Goal: Task Accomplishment & Management: Use online tool/utility

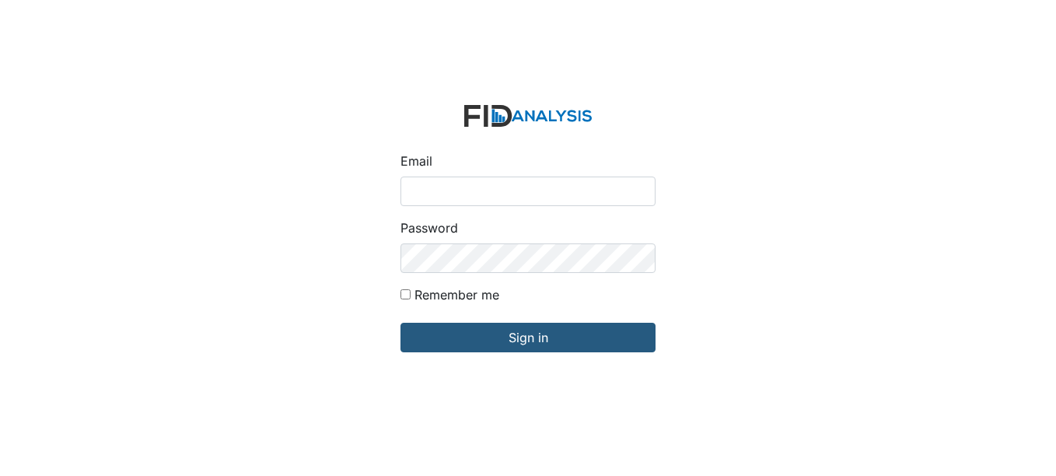
click at [465, 191] on input "Email" at bounding box center [527, 191] width 255 height 30
type input "[EMAIL_ADDRESS][DOMAIN_NAME]"
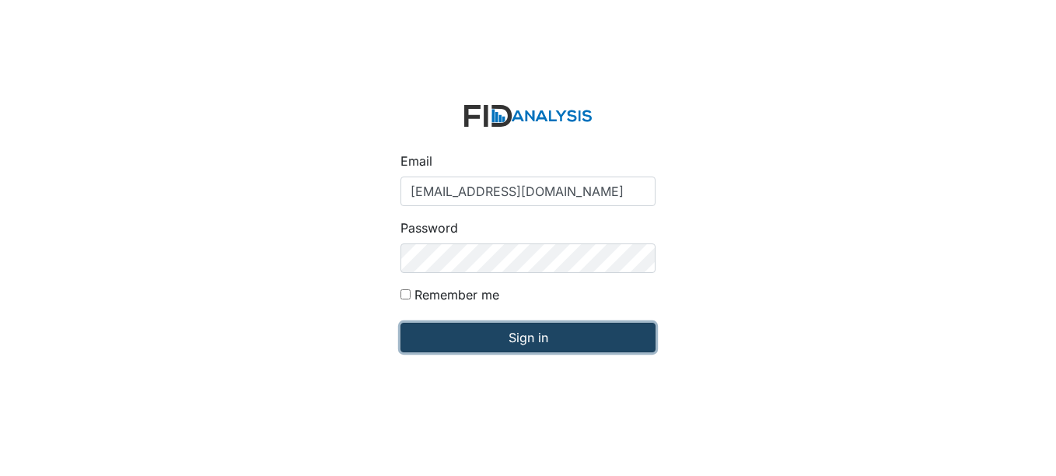
click at [539, 340] on input "Sign in" at bounding box center [527, 338] width 255 height 30
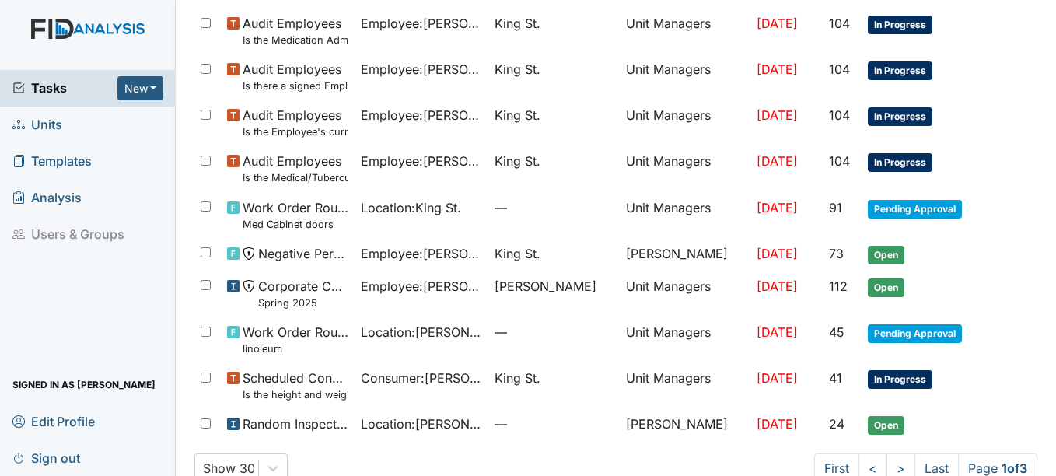
scroll to position [1073, 0]
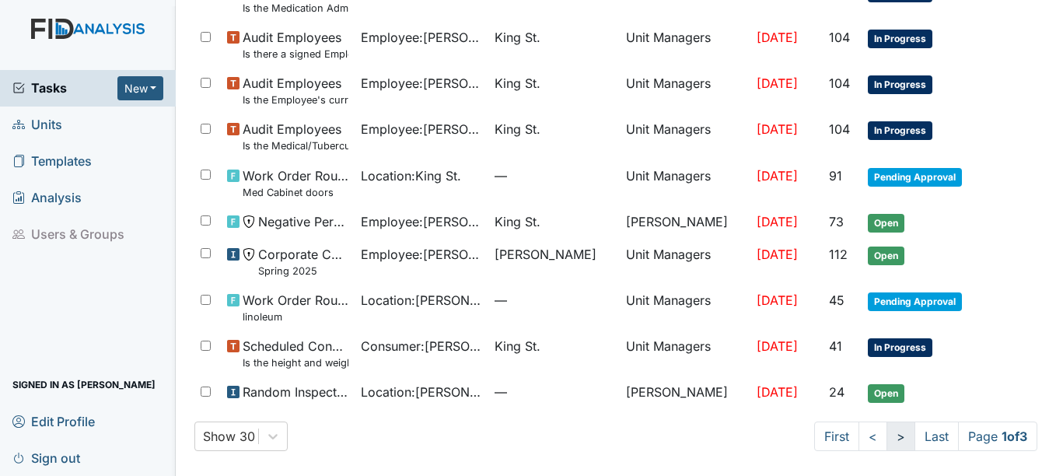
click at [886, 434] on link ">" at bounding box center [900, 436] width 29 height 30
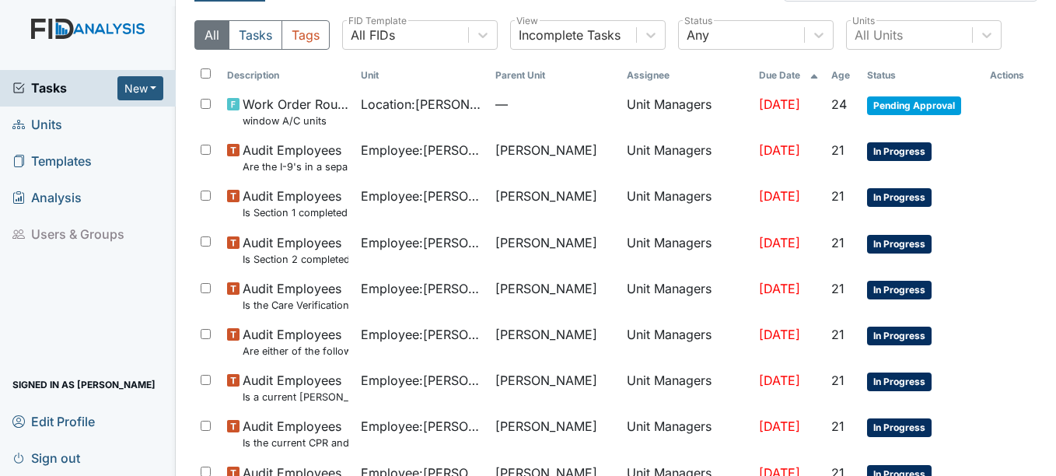
scroll to position [36, 0]
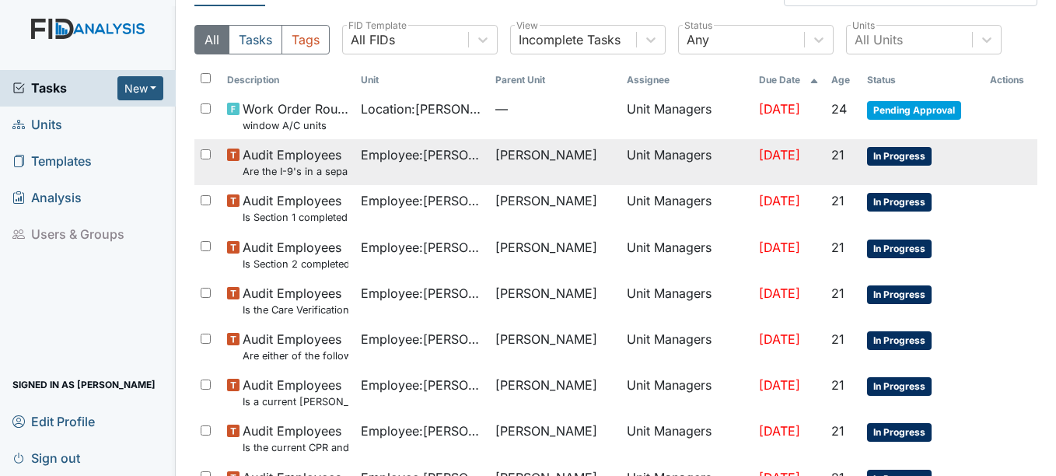
click at [885, 152] on span "In Progress" at bounding box center [899, 156] width 65 height 19
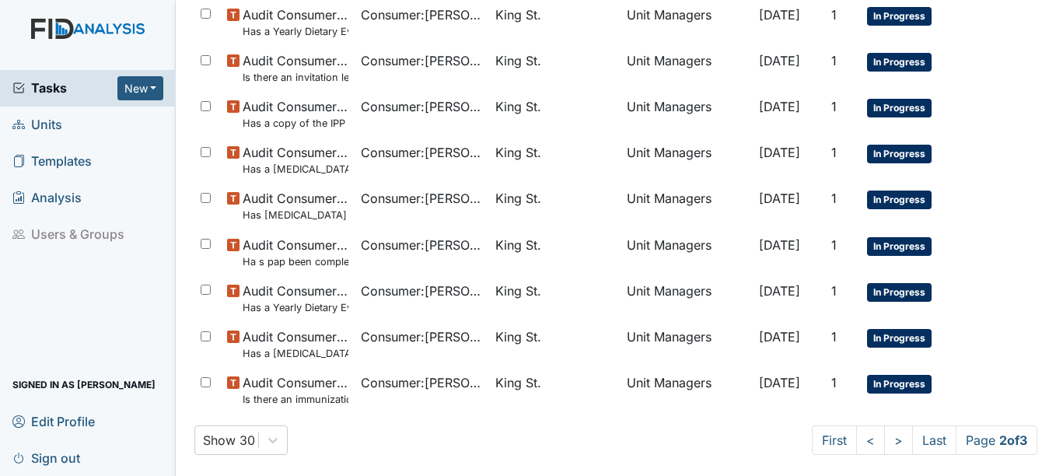
scroll to position [1073, 0]
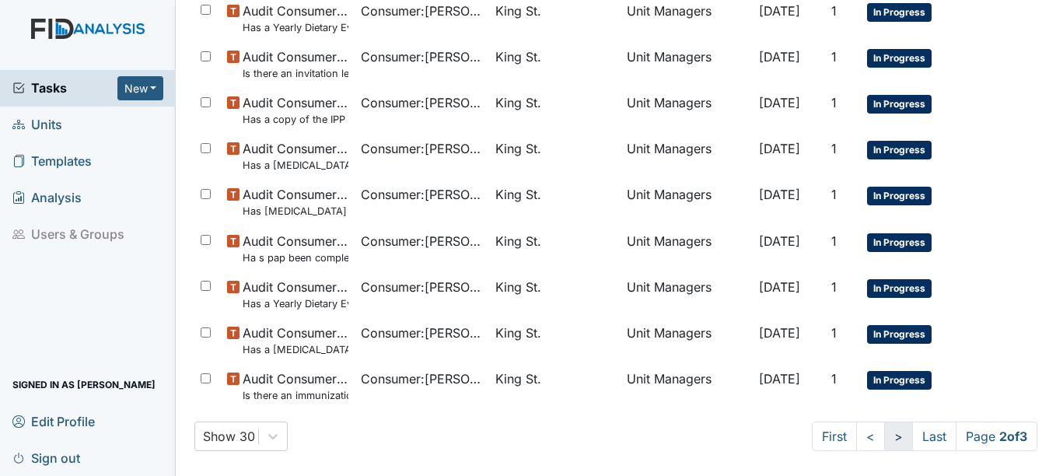
click at [884, 434] on link ">" at bounding box center [898, 436] width 29 height 30
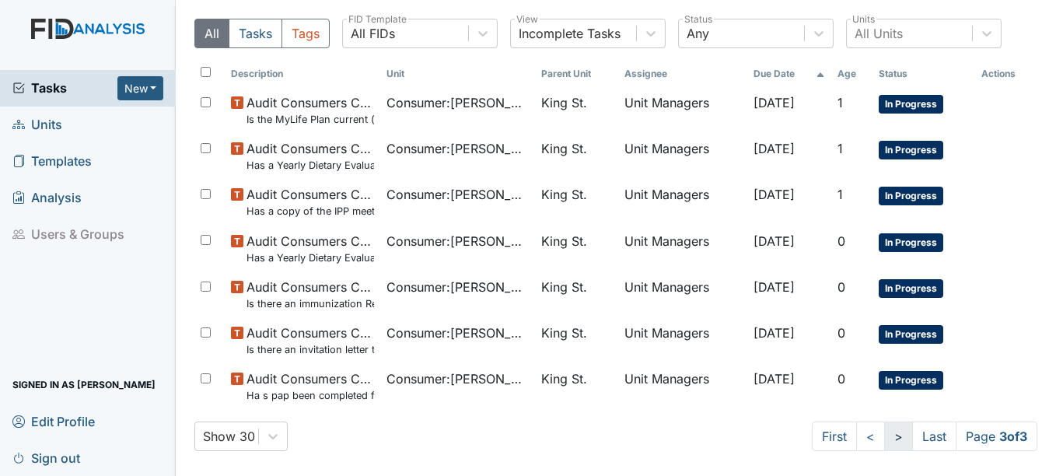
scroll to position [42, 0]
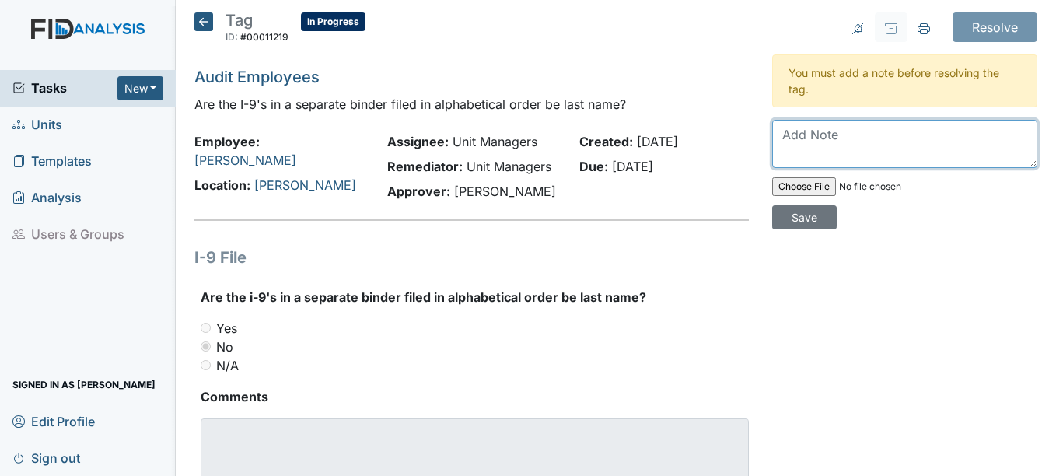
click at [792, 139] on textarea at bounding box center [904, 144] width 265 height 48
click at [812, 137] on textarea "Transfered to Mckeel Loop" at bounding box center [904, 144] width 265 height 48
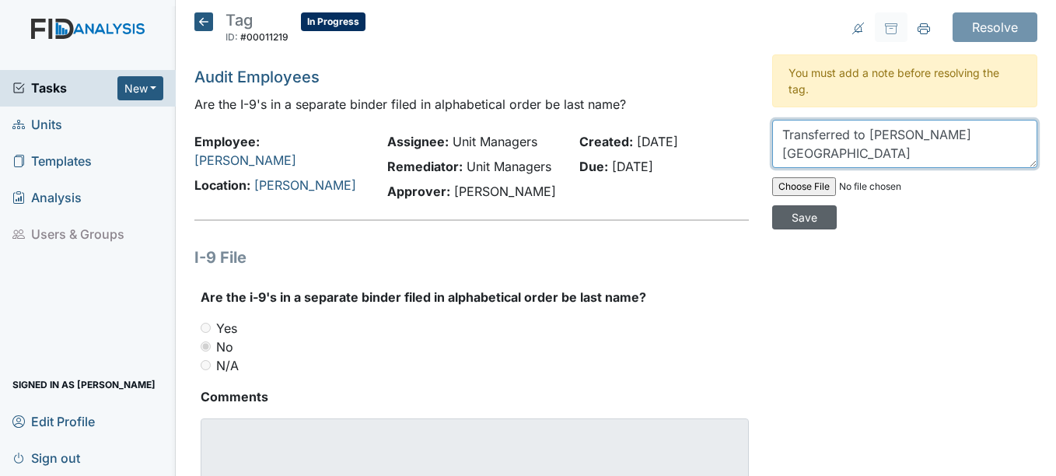
type textarea "Transferred to Mckeel Loop"
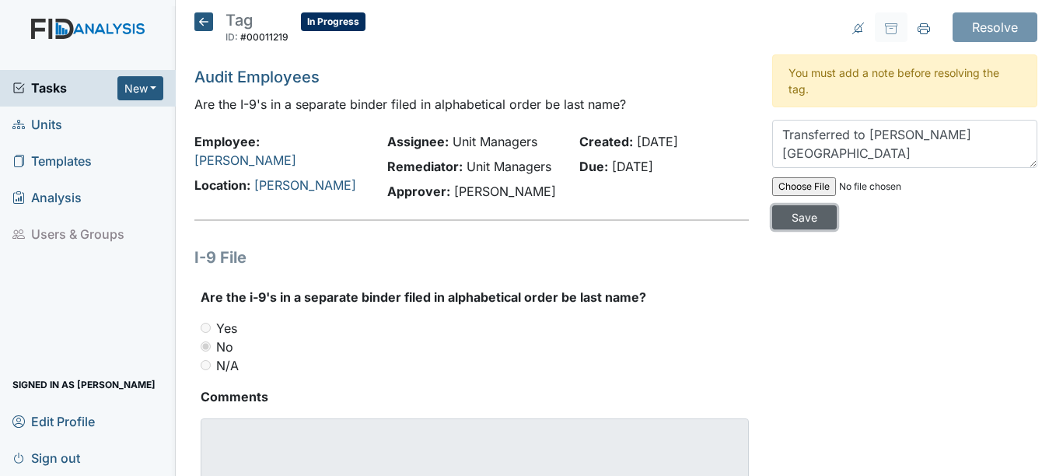
click at [800, 216] on input "Save" at bounding box center [804, 217] width 65 height 24
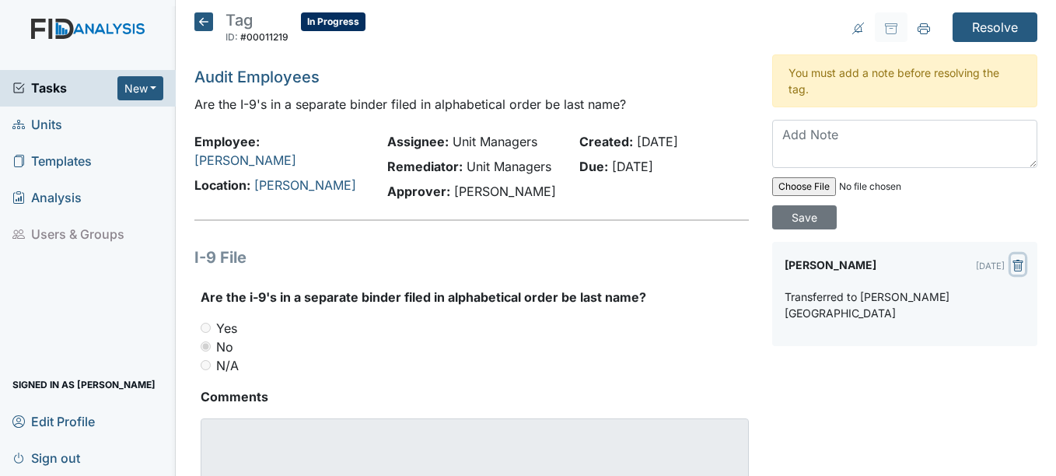
click at [1015, 265] on icon "submit" at bounding box center [1017, 266] width 5 height 5
